Goal: Check status: Check status

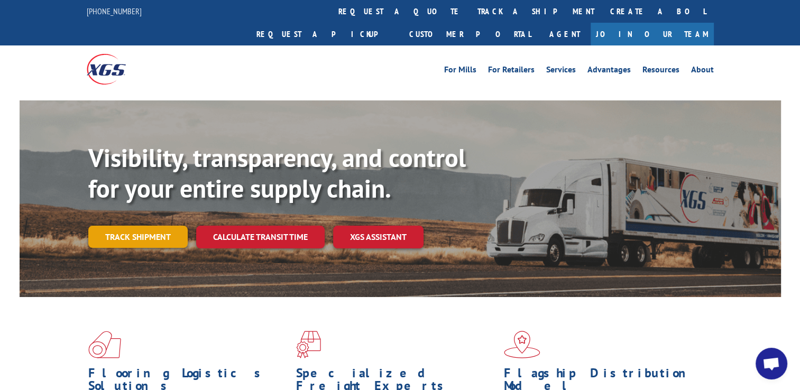
click at [160, 226] on link "Track shipment" at bounding box center [137, 237] width 99 height 22
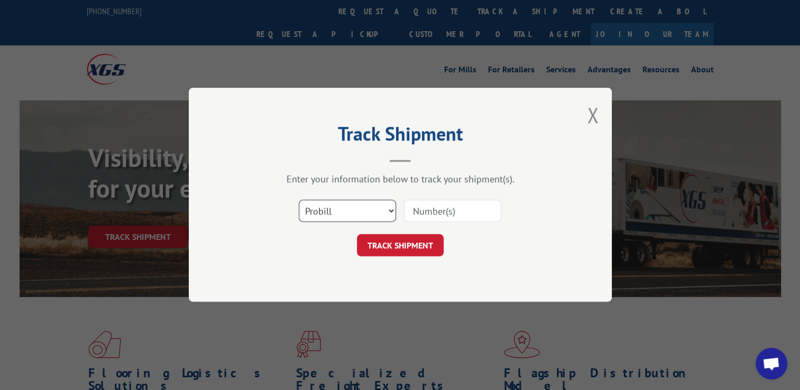
click at [324, 208] on select "Select category... Probill BOL PO" at bounding box center [347, 211] width 97 height 22
select select "bol"
click at [299, 200] on select "Select category... Probill BOL PO" at bounding box center [347, 211] width 97 height 22
click at [430, 214] on input at bounding box center [452, 211] width 97 height 22
type input "CP-028453.A"
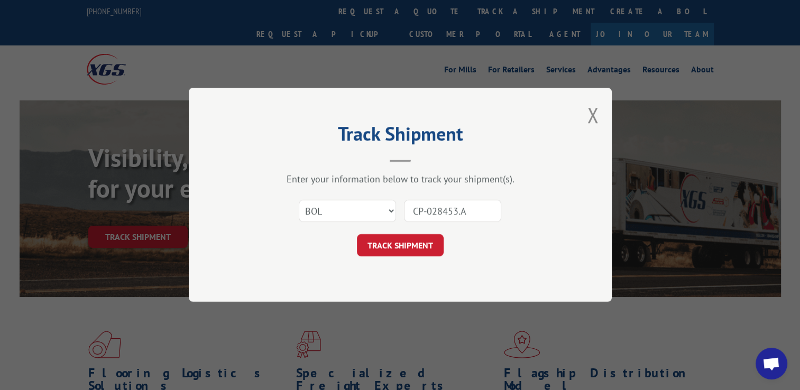
click button "TRACK SHIPMENT" at bounding box center [400, 246] width 87 height 22
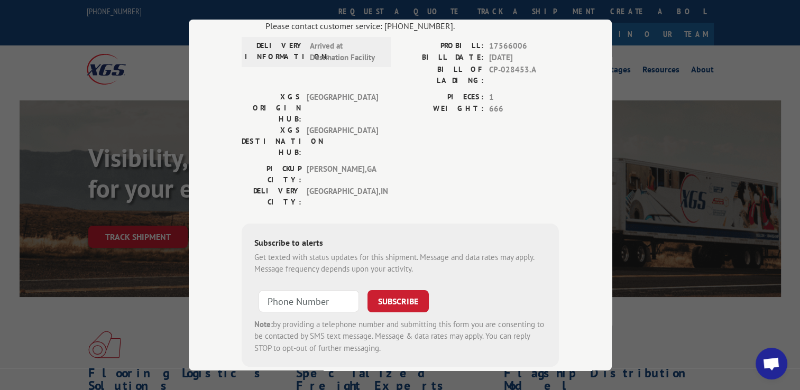
scroll to position [103, 0]
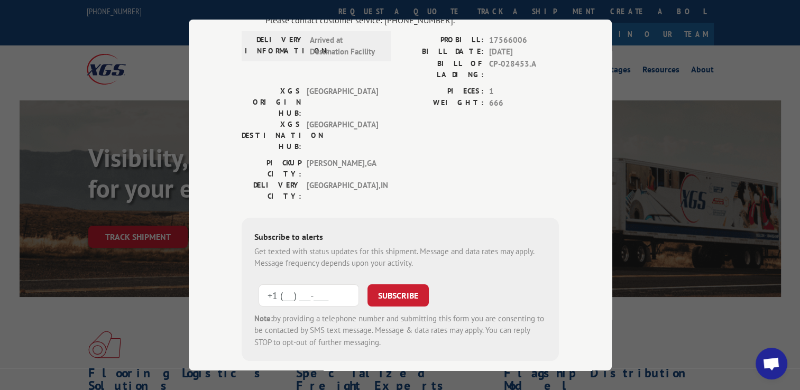
click at [324, 284] on input "+1 (___) ___-____" at bounding box center [309, 295] width 100 height 22
drag, startPoint x: 342, startPoint y: 234, endPoint x: 245, endPoint y: 236, distance: 96.8
click at [245, 236] on div "Subscribe to alerts Get texted with status updates for this shipment. Message a…" at bounding box center [400, 289] width 317 height 144
type input "[PHONE_NUMBER]"
click at [393, 284] on button "SUBSCRIBE" at bounding box center [397, 295] width 61 height 22
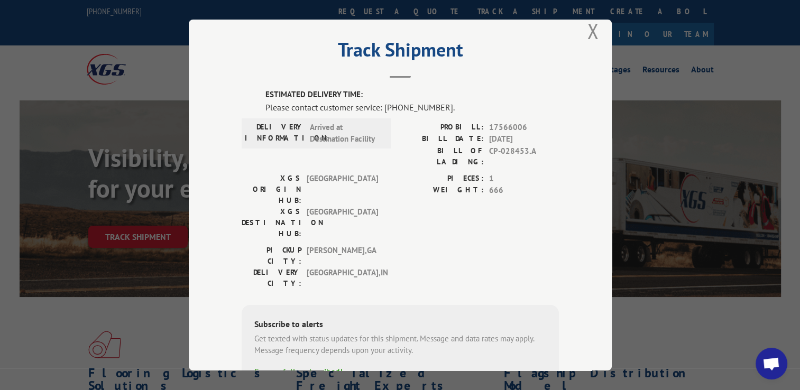
scroll to position [0, 0]
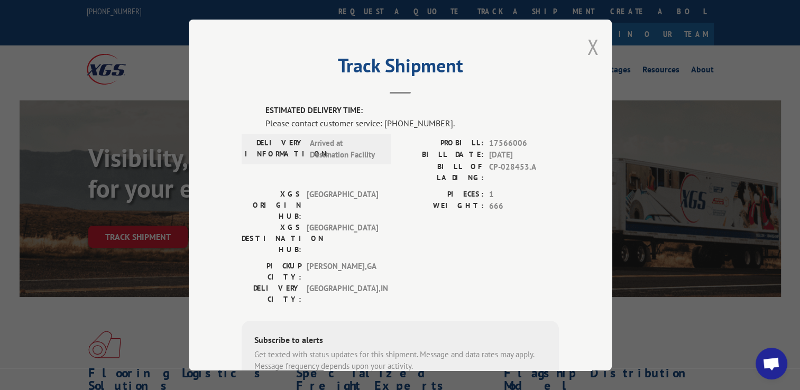
click at [587, 40] on button "Close modal" at bounding box center [593, 47] width 12 height 28
